Goal: Information Seeking & Learning: Learn about a topic

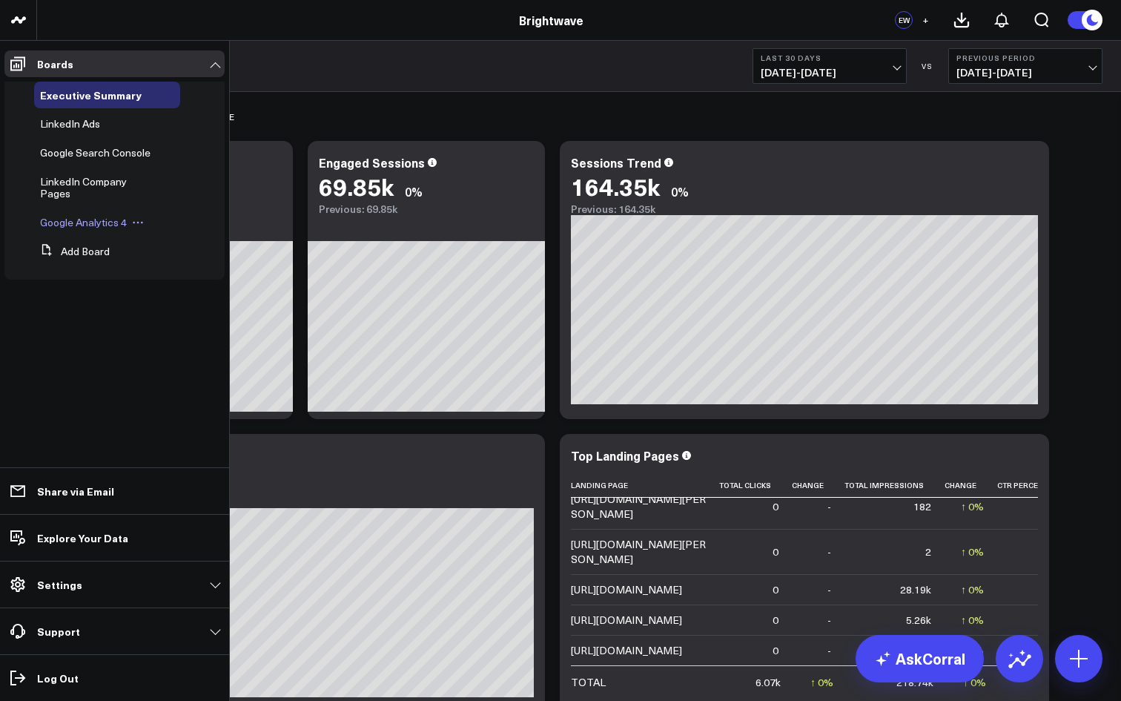
click at [67, 215] on span "Google Analytics 4" at bounding box center [83, 222] width 87 height 14
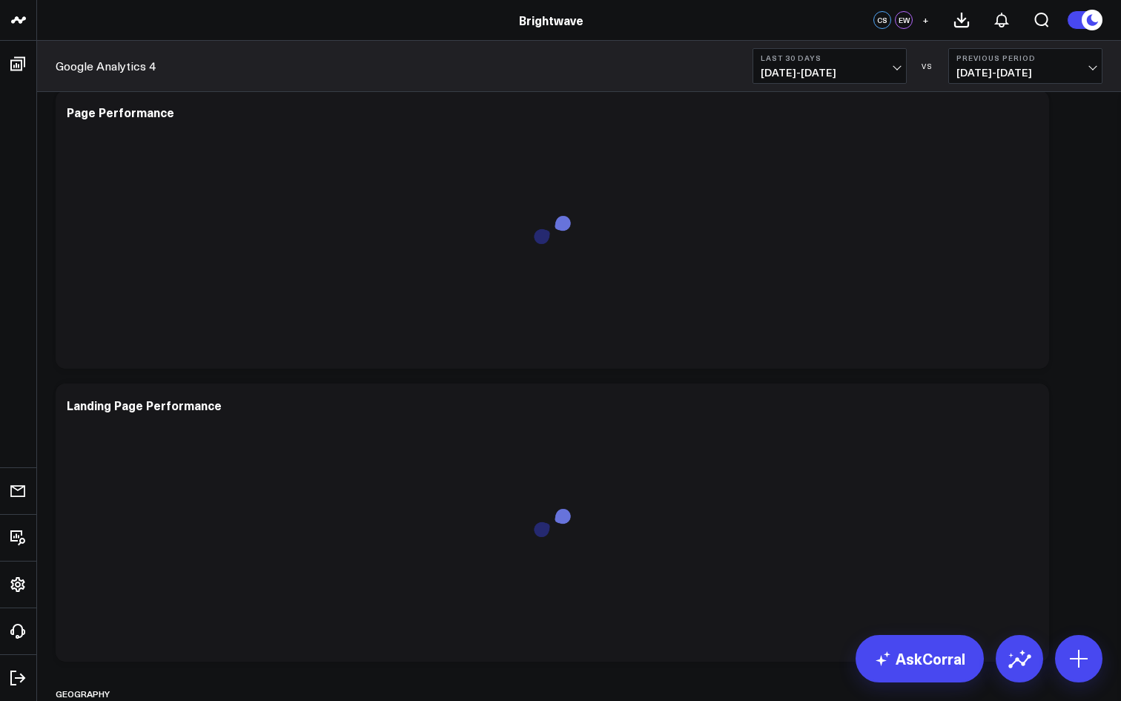
scroll to position [2680, 0]
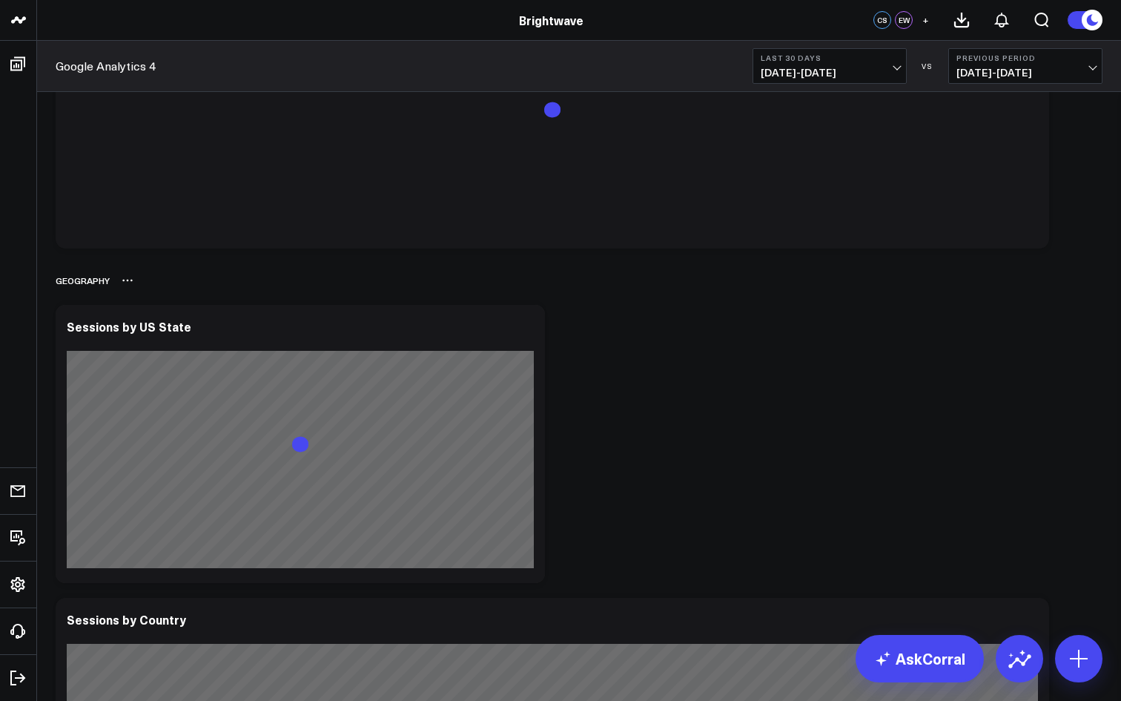
click at [587, 276] on div "Geography" at bounding box center [579, 280] width 1047 height 34
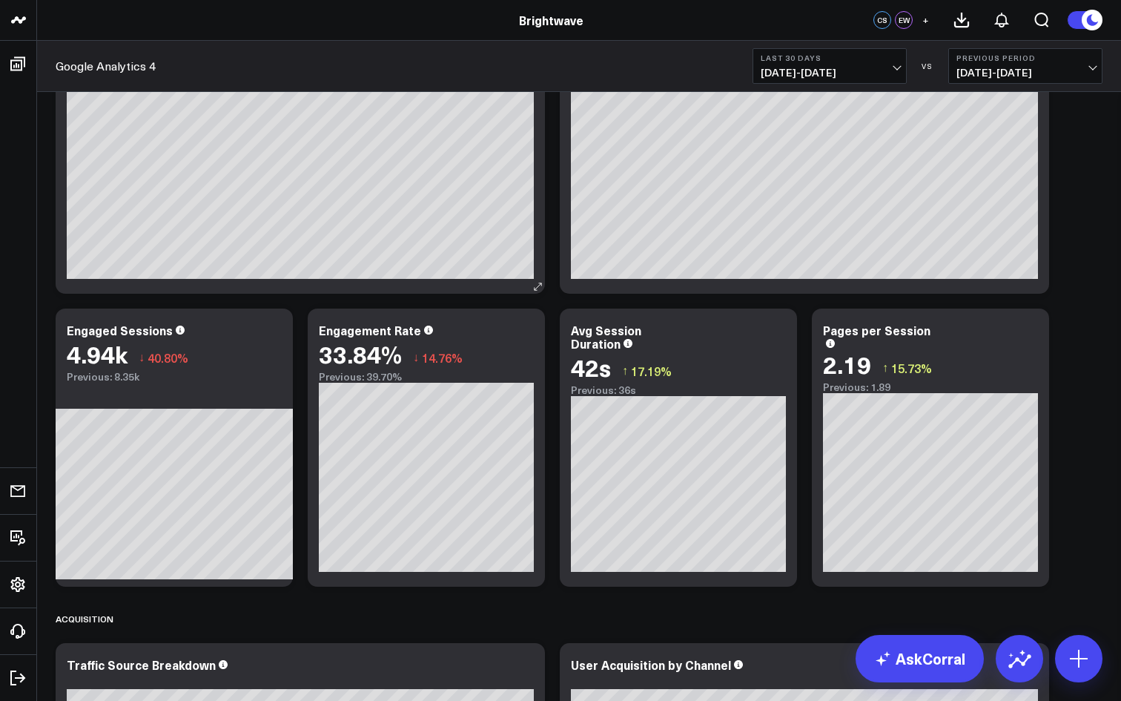
scroll to position [131, 0]
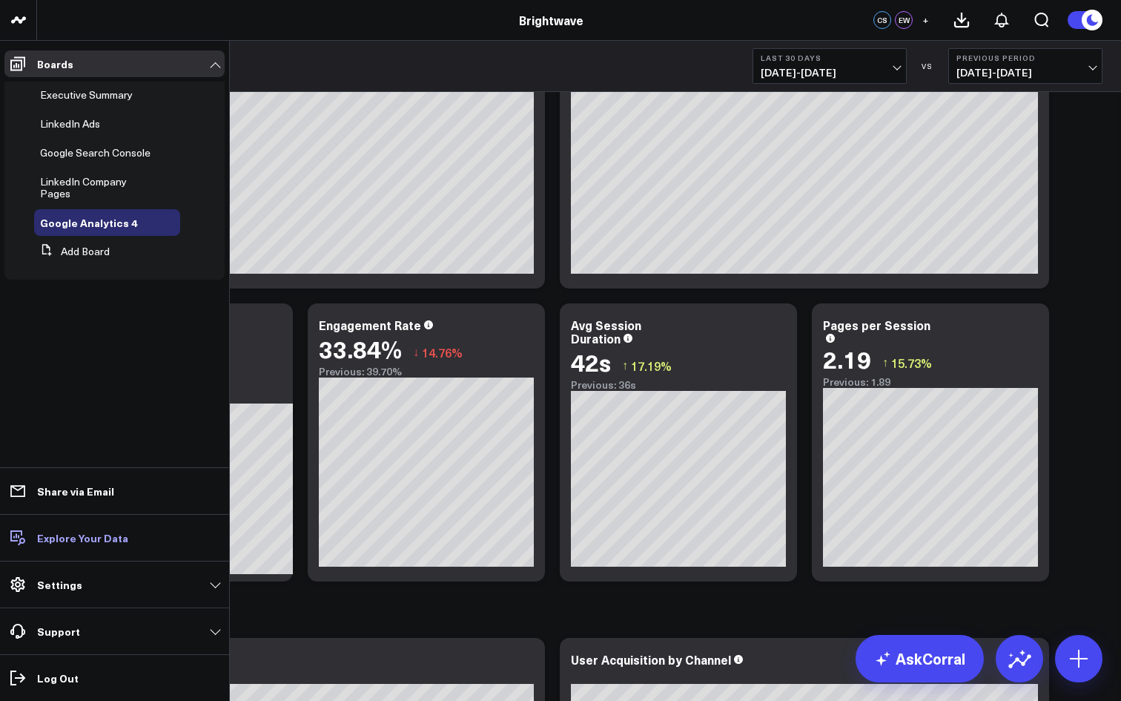
click at [148, 542] on link "Explore Your Data" at bounding box center [114, 537] width 220 height 27
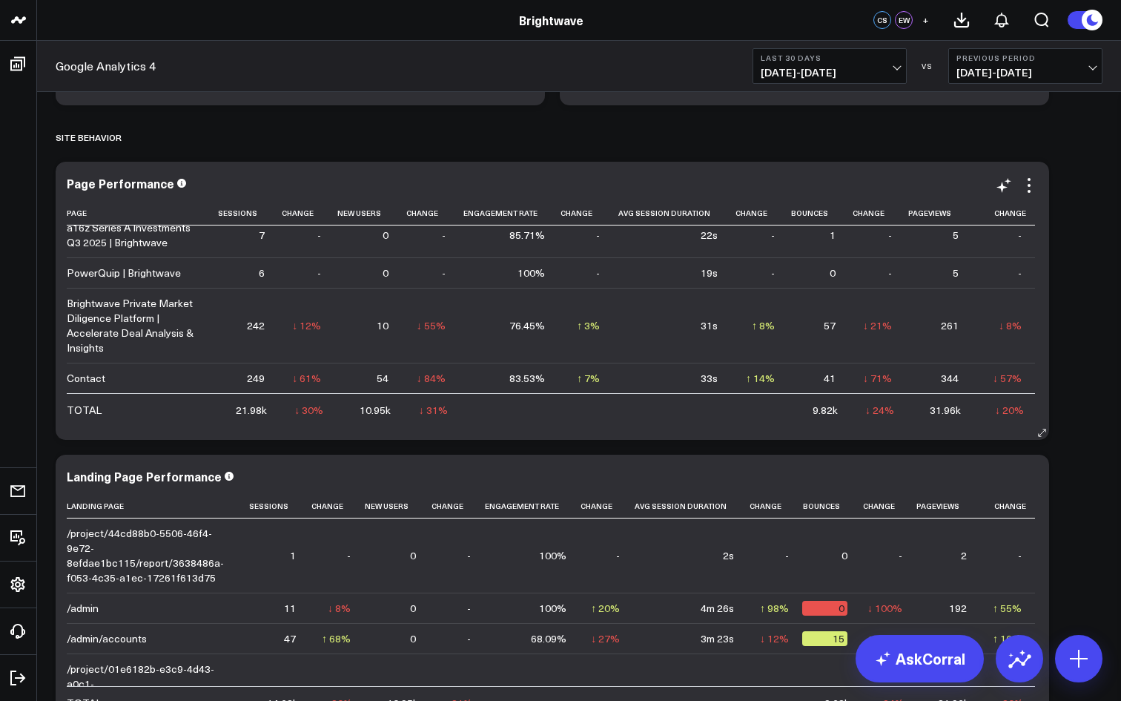
scroll to position [1795, 0]
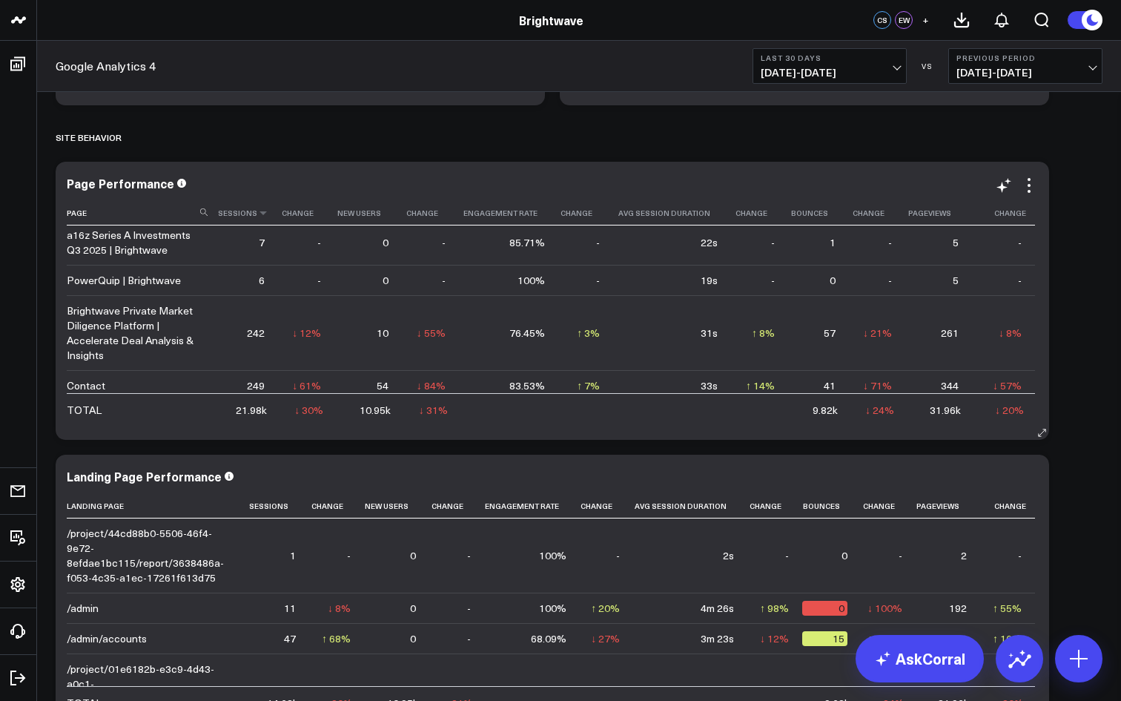
click at [237, 214] on th "Sessions" at bounding box center [246, 213] width 63 height 24
click at [260, 215] on icon at bounding box center [263, 212] width 12 height 9
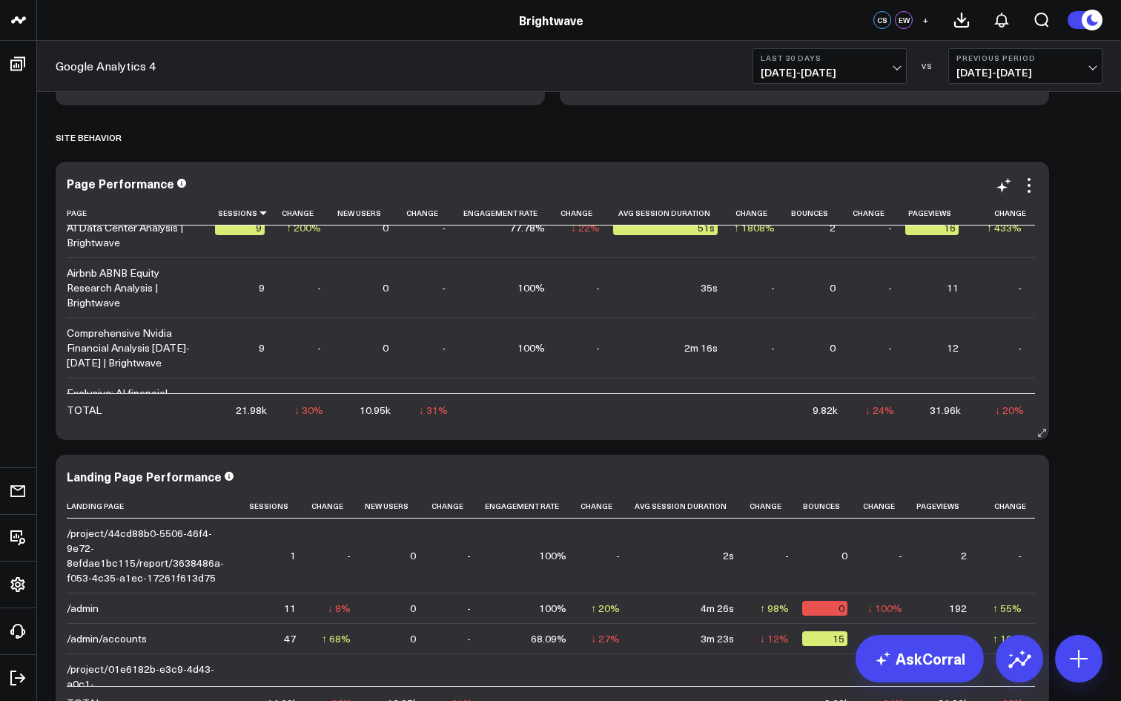
scroll to position [5916, 0]
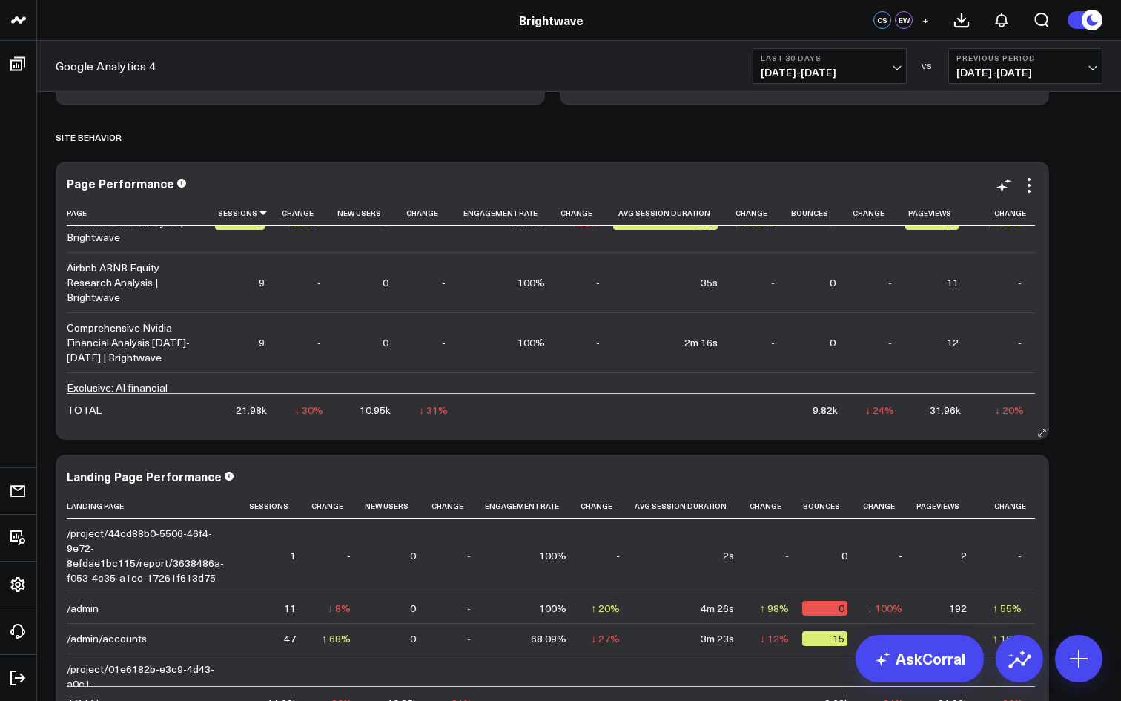
click at [284, 432] on td "↑ 200% Previous 3" at bounding box center [306, 454] width 56 height 45
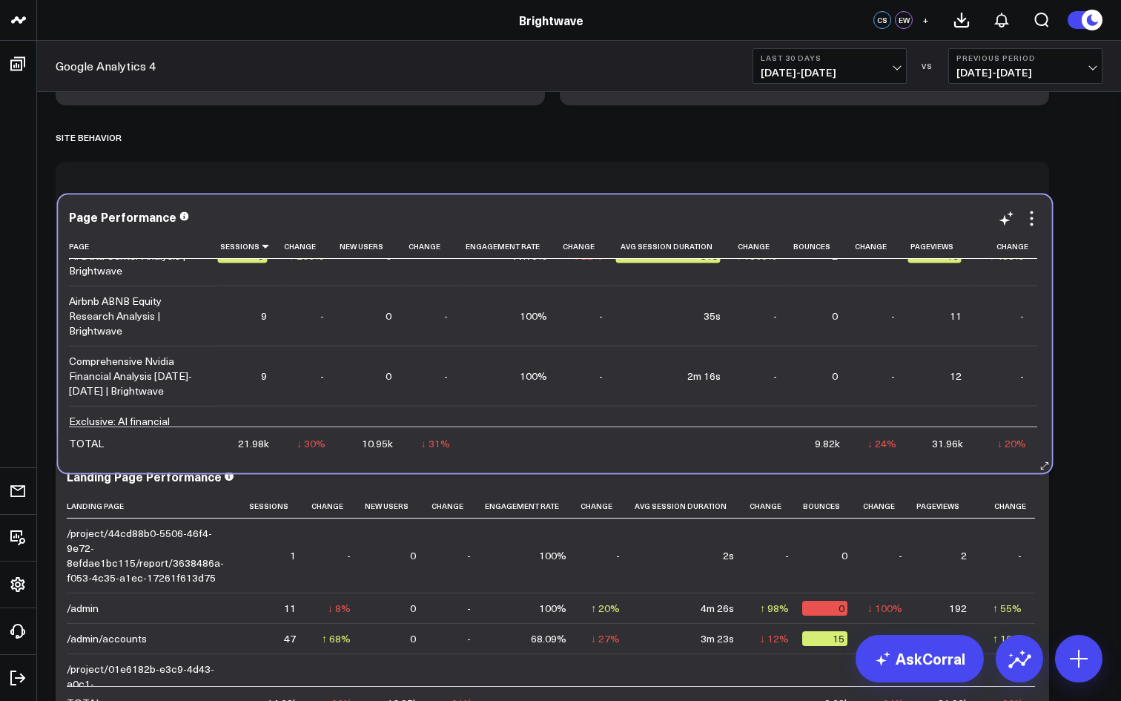
click at [287, 466] on td "↑ 200% Previous 3" at bounding box center [308, 488] width 56 height 45
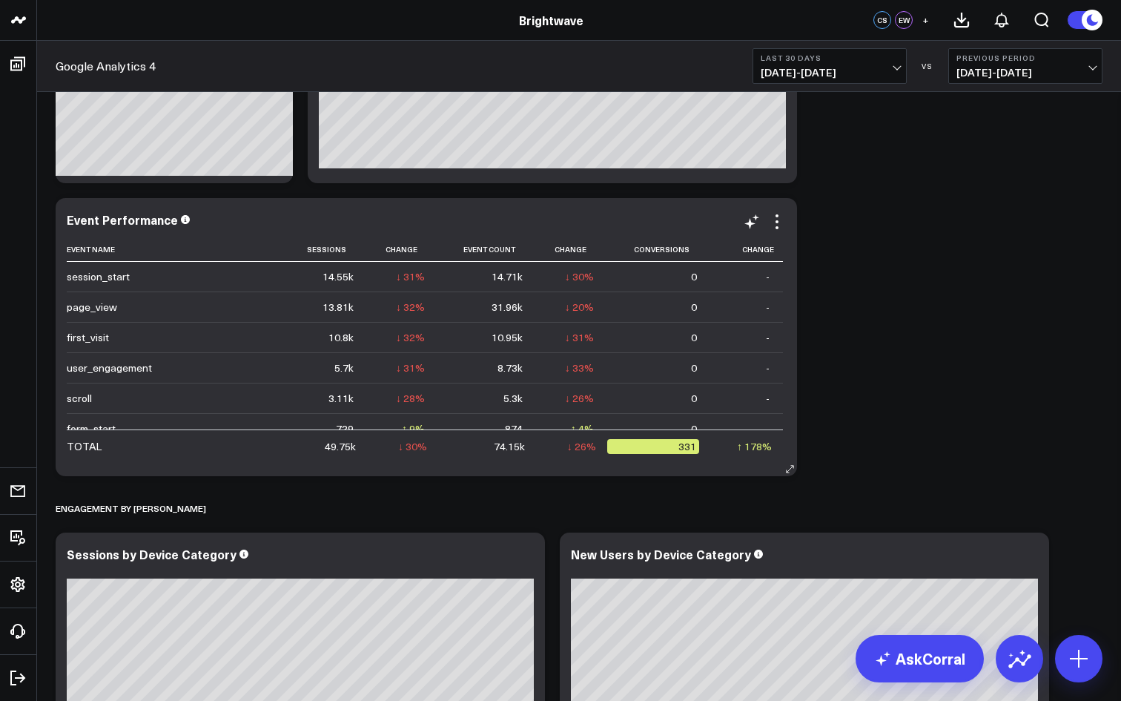
scroll to position [1406, 0]
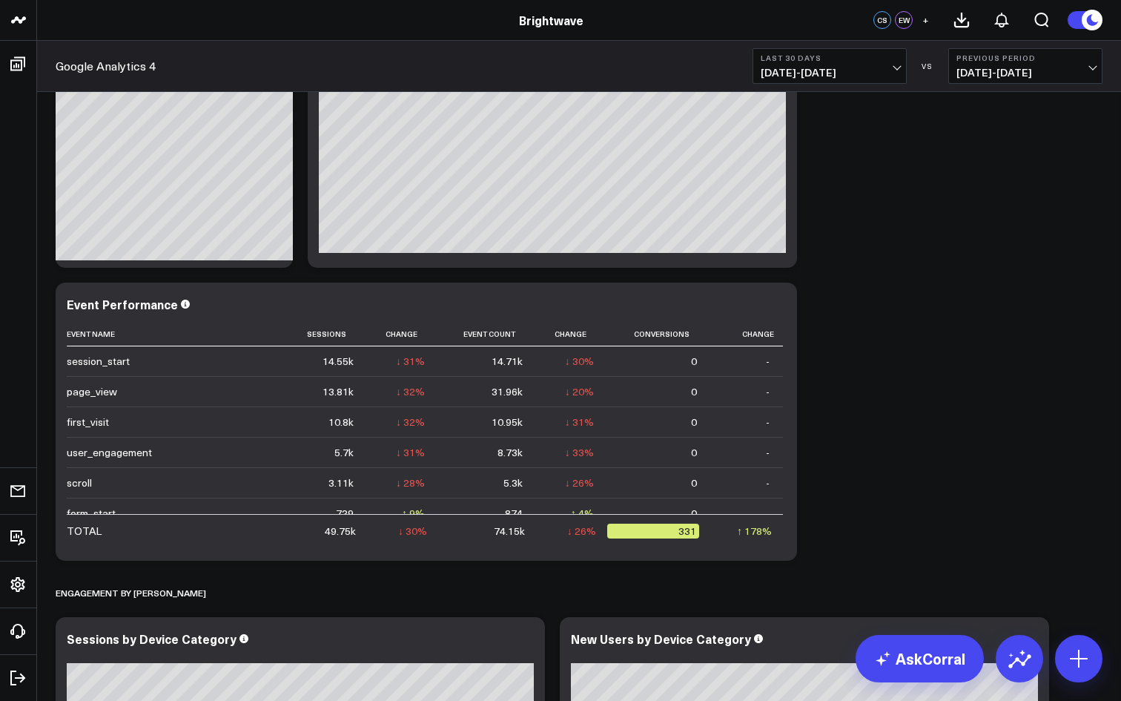
click at [857, 183] on div "Traffic & User Engagement Modify via AI Copy link to widget Ask support Remove …" at bounding box center [579, 568] width 1062 height 3764
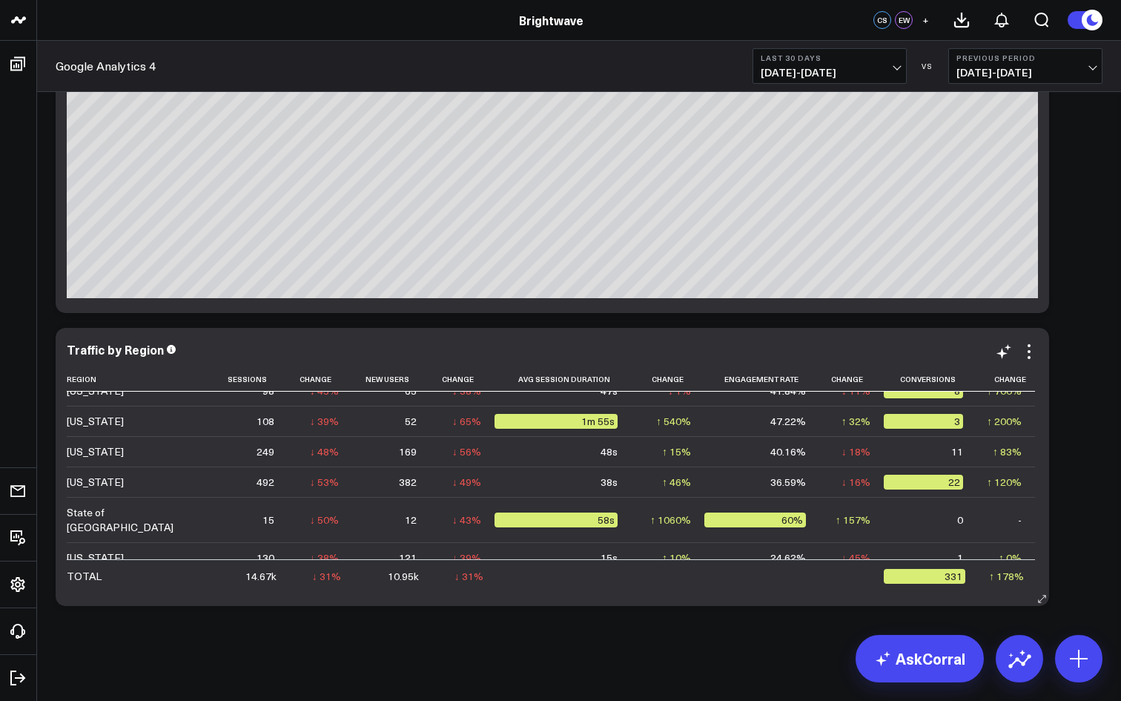
scroll to position [0, 0]
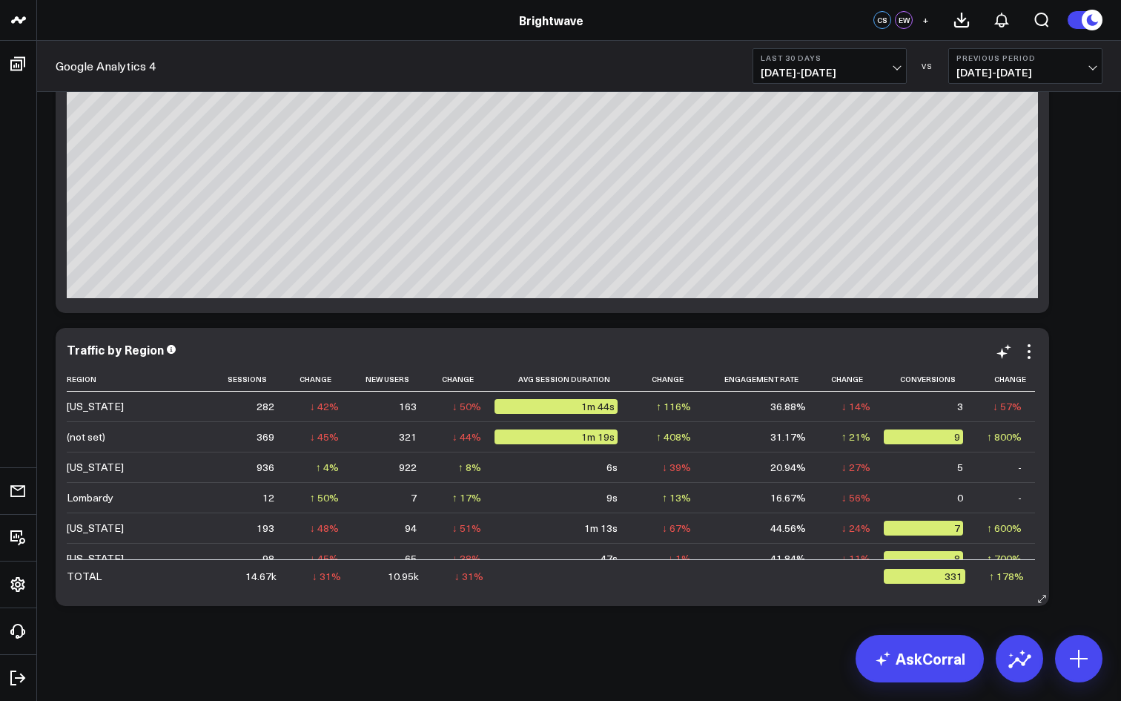
click at [298, 330] on div "Traffic by Region Region Sessions Change New Users Change Avg Session Duration …" at bounding box center [553, 467] width 994 height 278
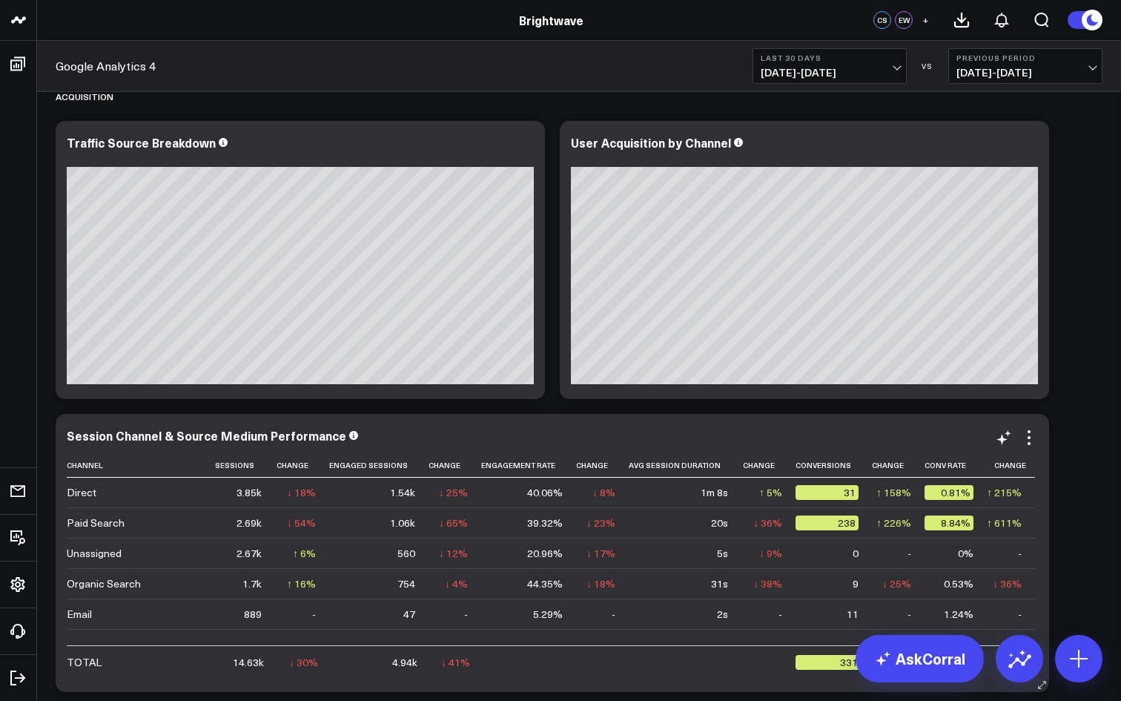
scroll to position [0, 185]
click at [832, 468] on th "Conversions" at bounding box center [834, 465] width 76 height 24
click at [851, 468] on icon at bounding box center [857, 465] width 12 height 9
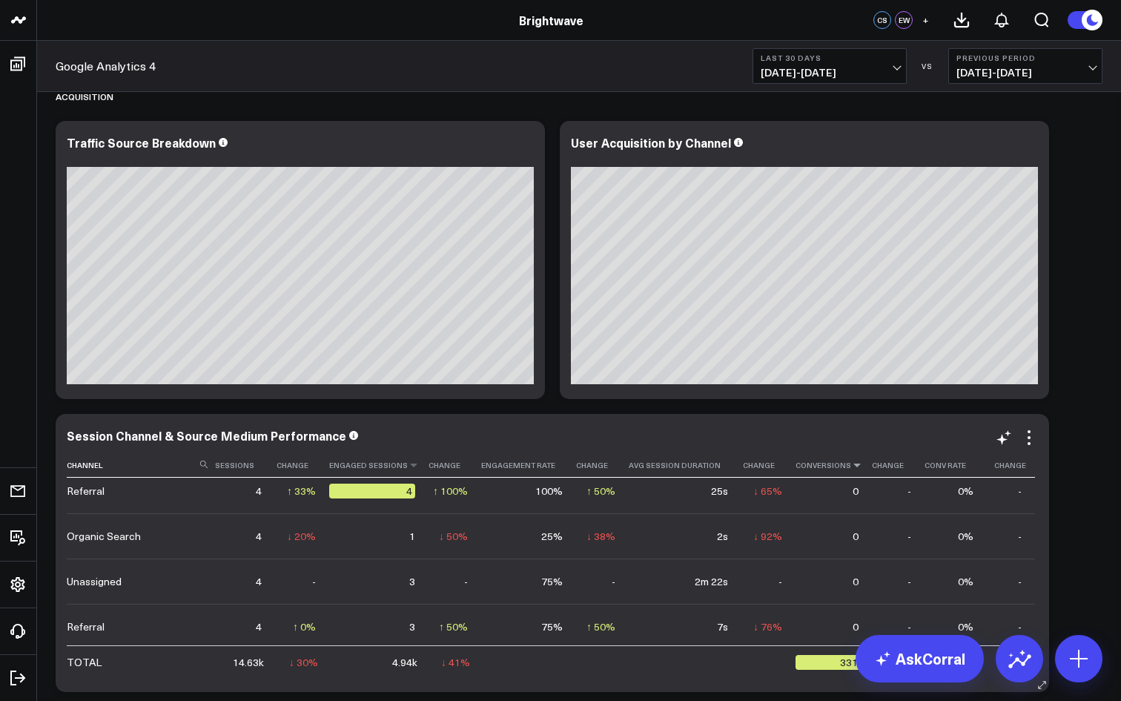
scroll to position [1716, 0]
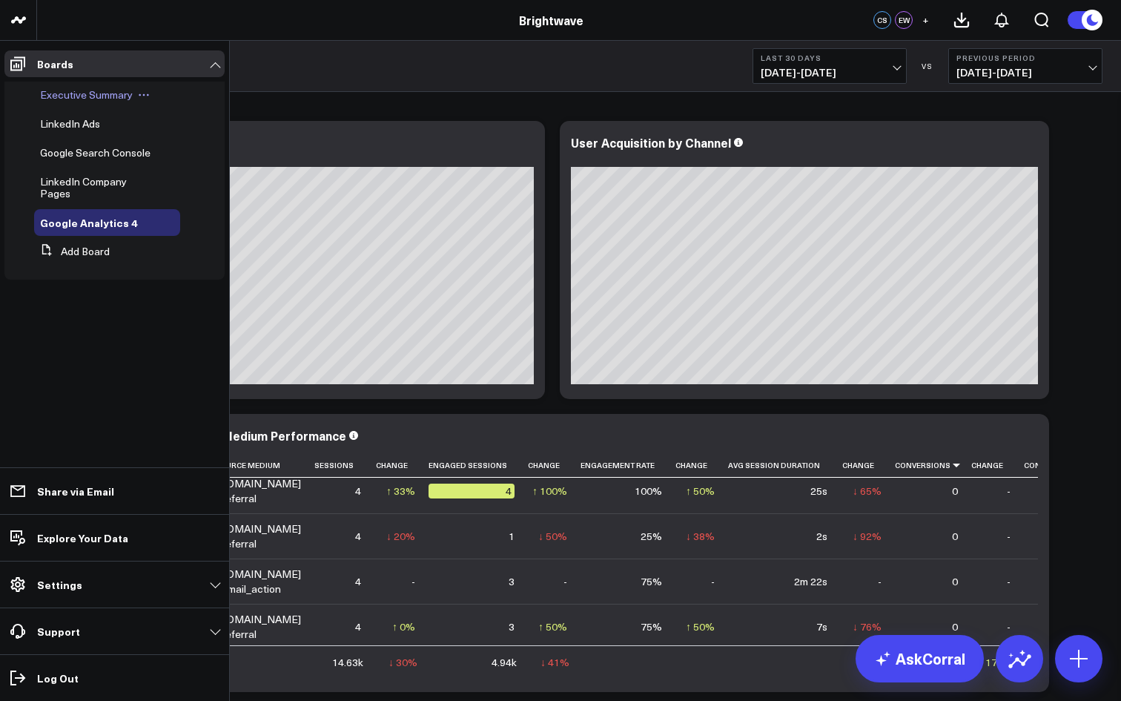
click at [65, 94] on span "Executive Summary" at bounding box center [86, 95] width 93 height 14
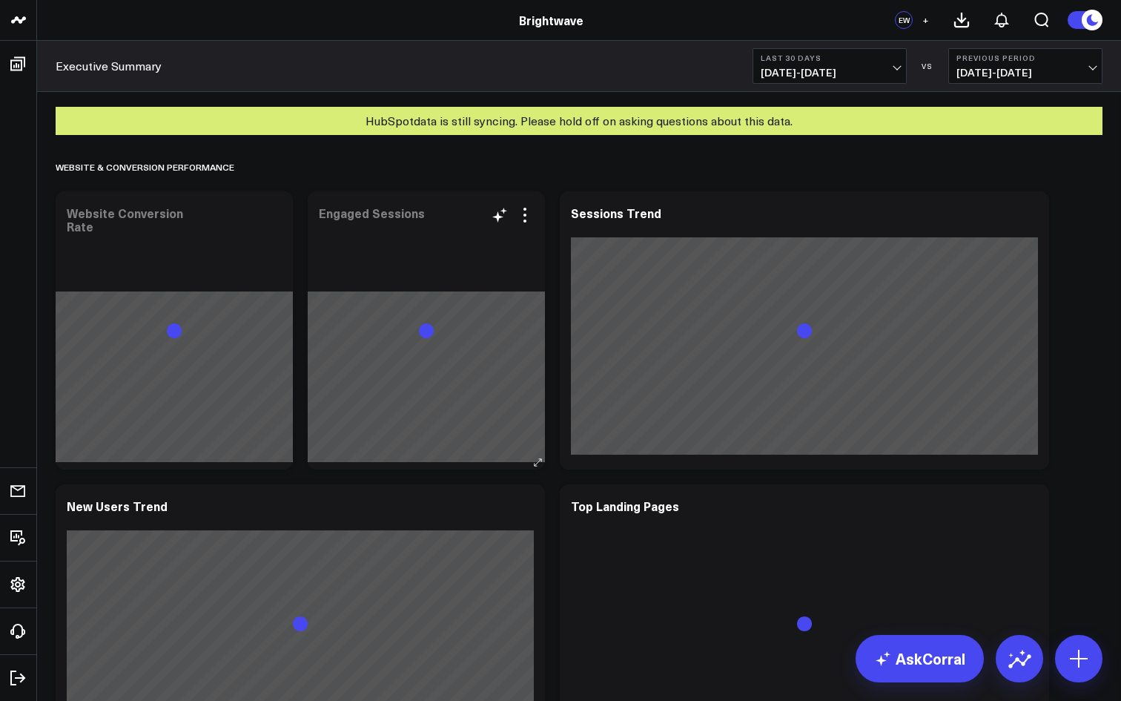
click at [484, 265] on div "Engaged Sessions" at bounding box center [426, 330] width 237 height 278
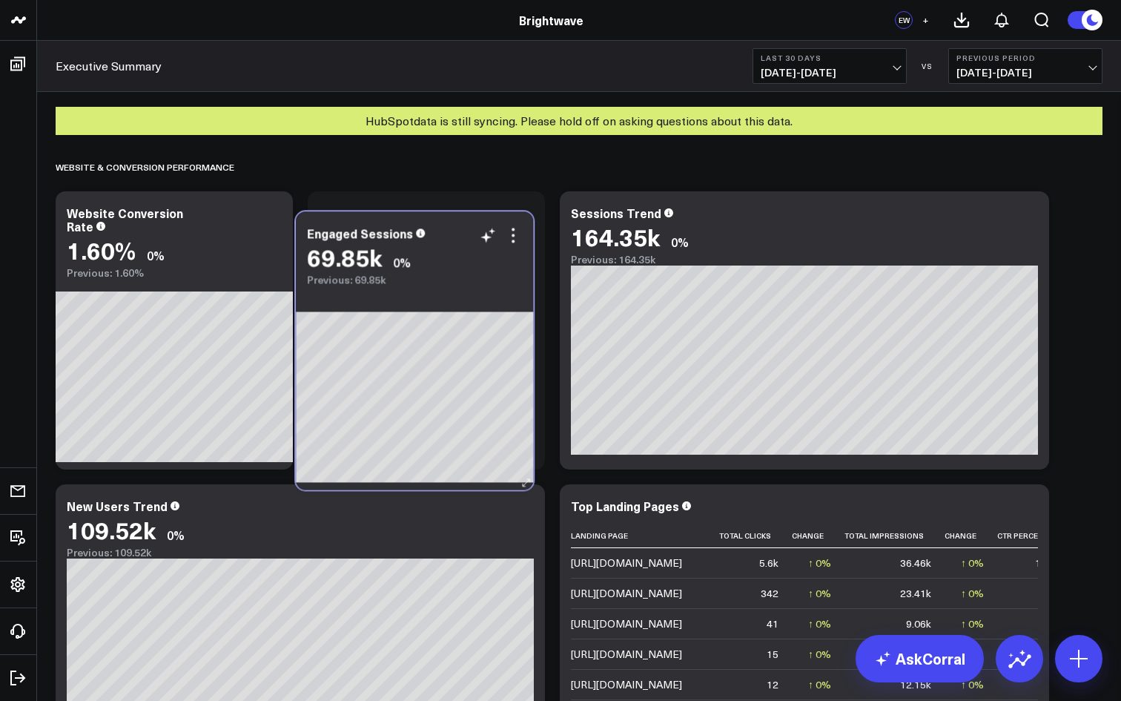
click at [473, 286] on div "Engaged Sessions 69.85k 0% Previous: 69.85k" at bounding box center [414, 350] width 237 height 278
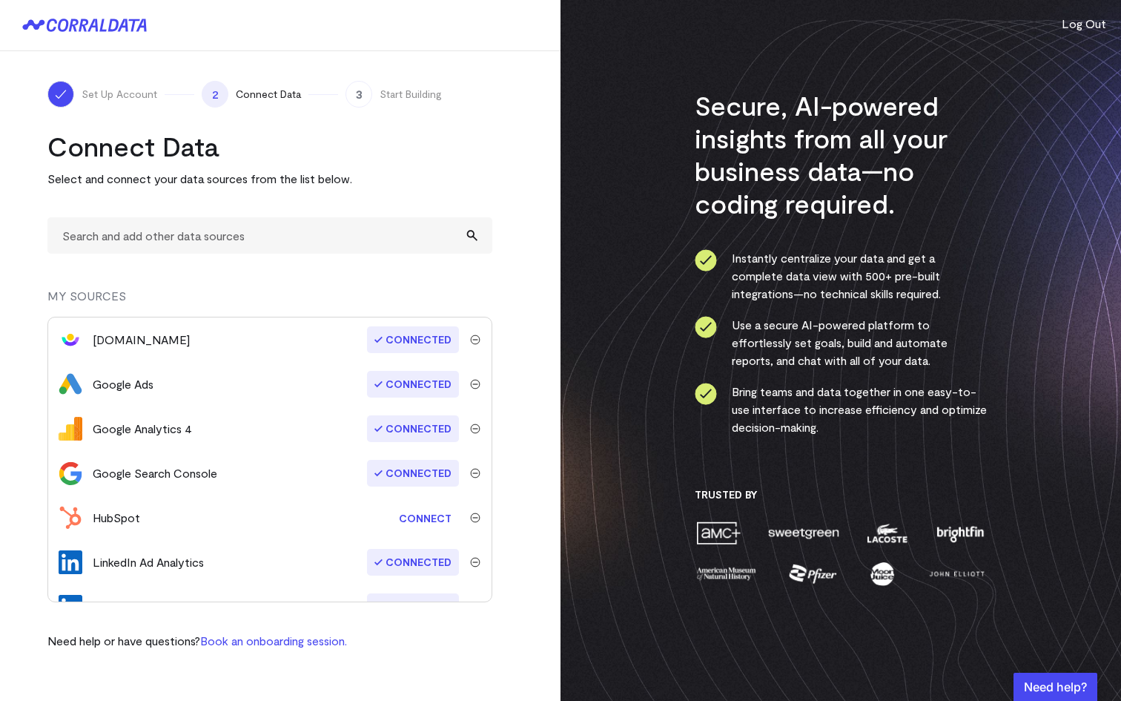
click at [432, 517] on link "Connect" at bounding box center [425, 517] width 67 height 27
